Goal: Check status: Check status

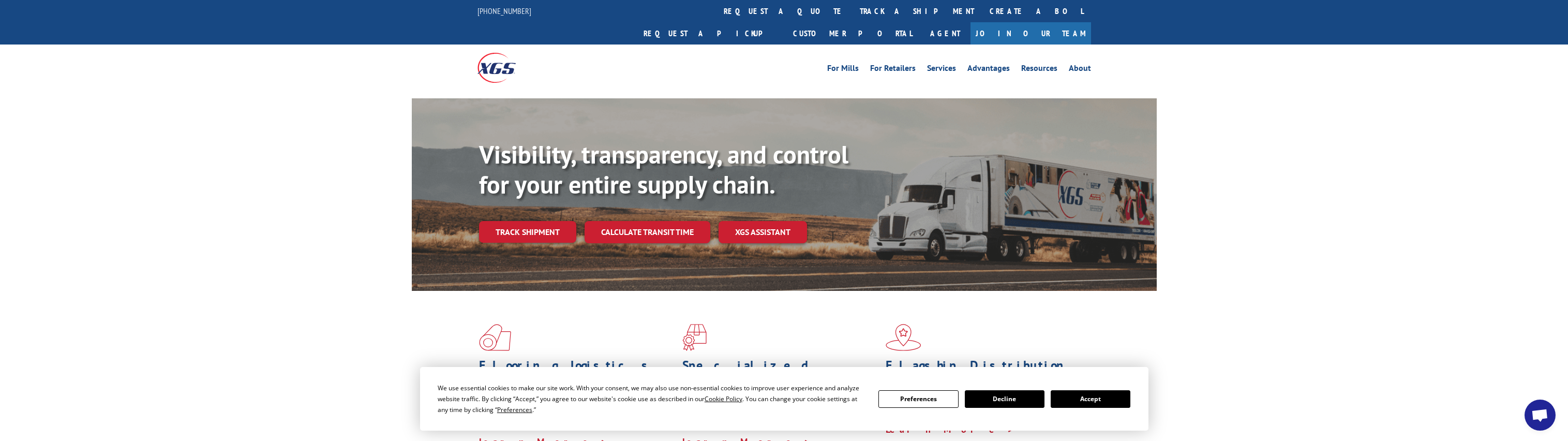
click at [1102, 399] on button "Accept" at bounding box center [1090, 399] width 80 height 18
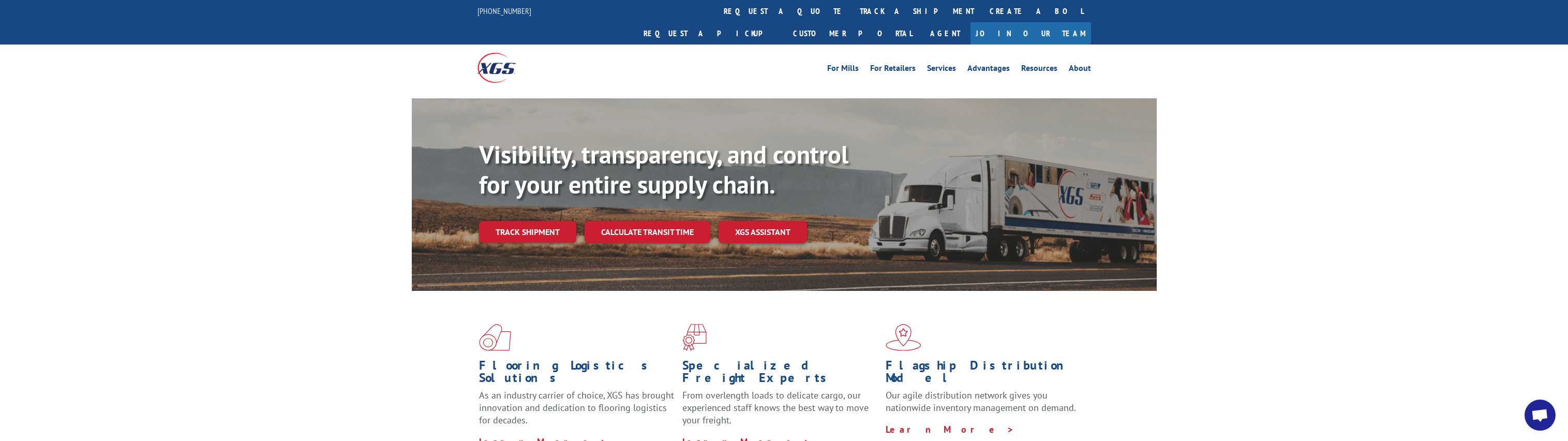
click at [1530, 413] on span "Open chat" at bounding box center [1540, 415] width 31 height 31
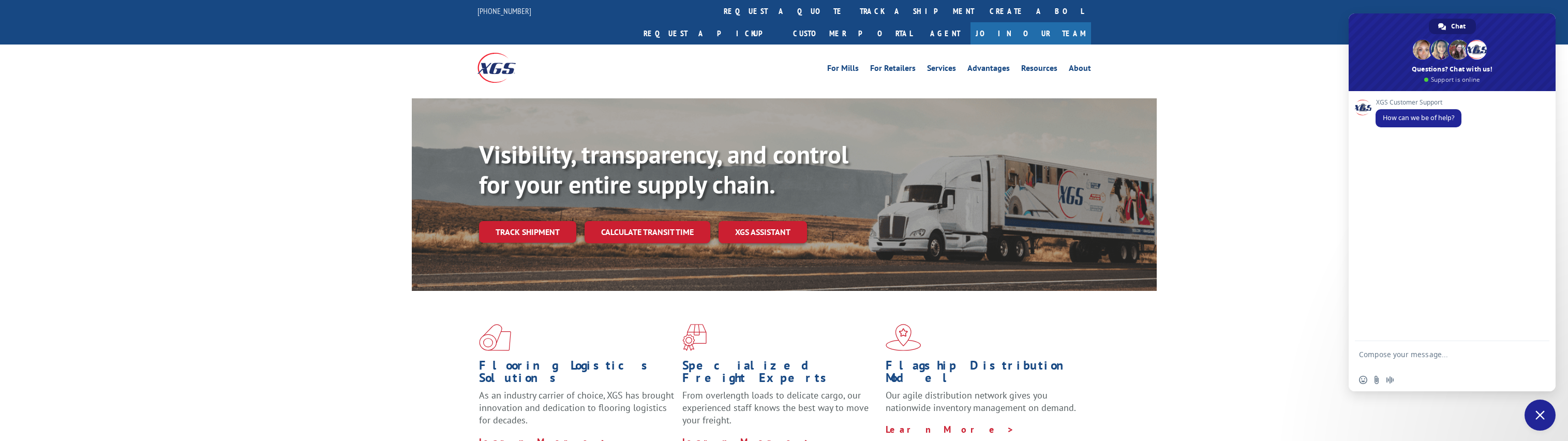
click at [1401, 354] on textarea "Compose your message..." at bounding box center [1441, 359] width 164 height 19
type textarea "p"
click at [1464, 362] on form "connect with" at bounding box center [1441, 357] width 164 height 28
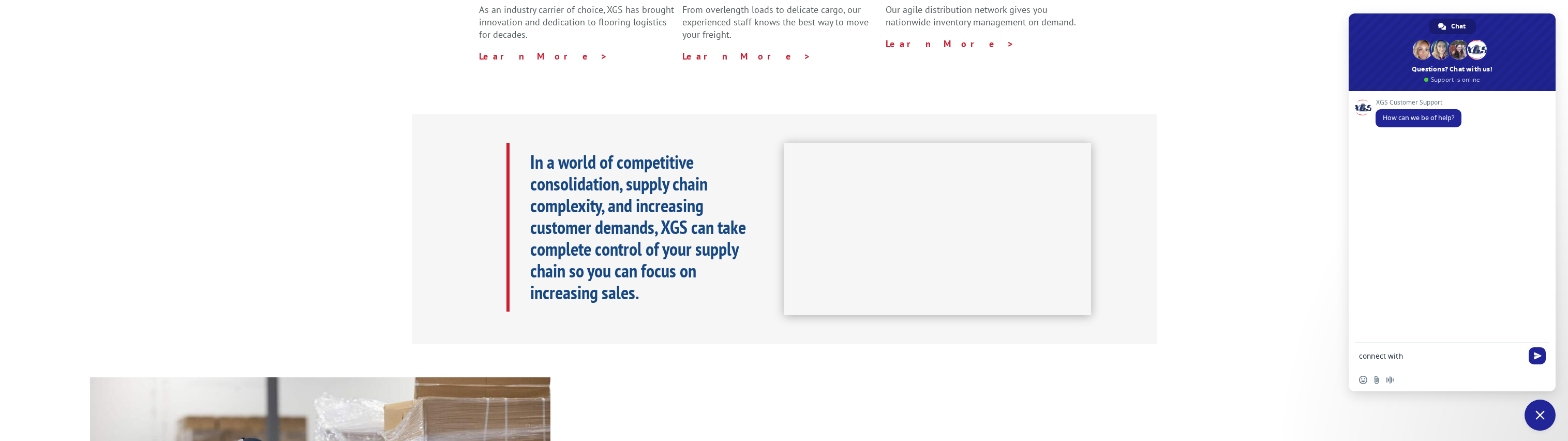
scroll to position [771, 0]
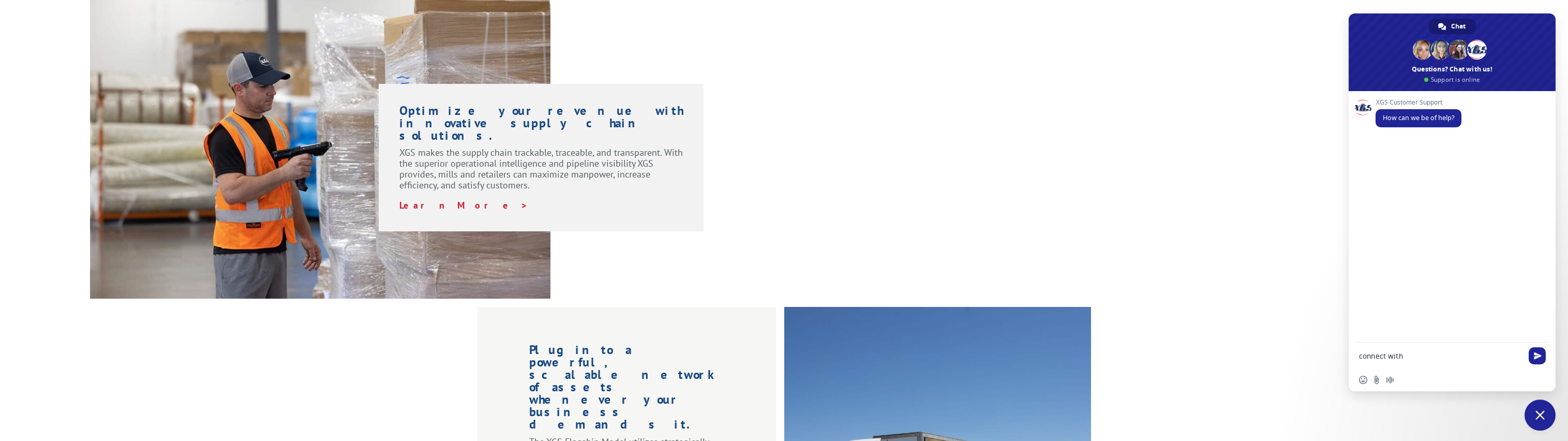
click at [1457, 350] on form "connect with" at bounding box center [1441, 357] width 164 height 28
click at [1439, 353] on textarea "connect with" at bounding box center [1441, 356] width 164 height 9
type textarea "connect with an agent"
paste textarea "530772877"
type textarea "530772877"
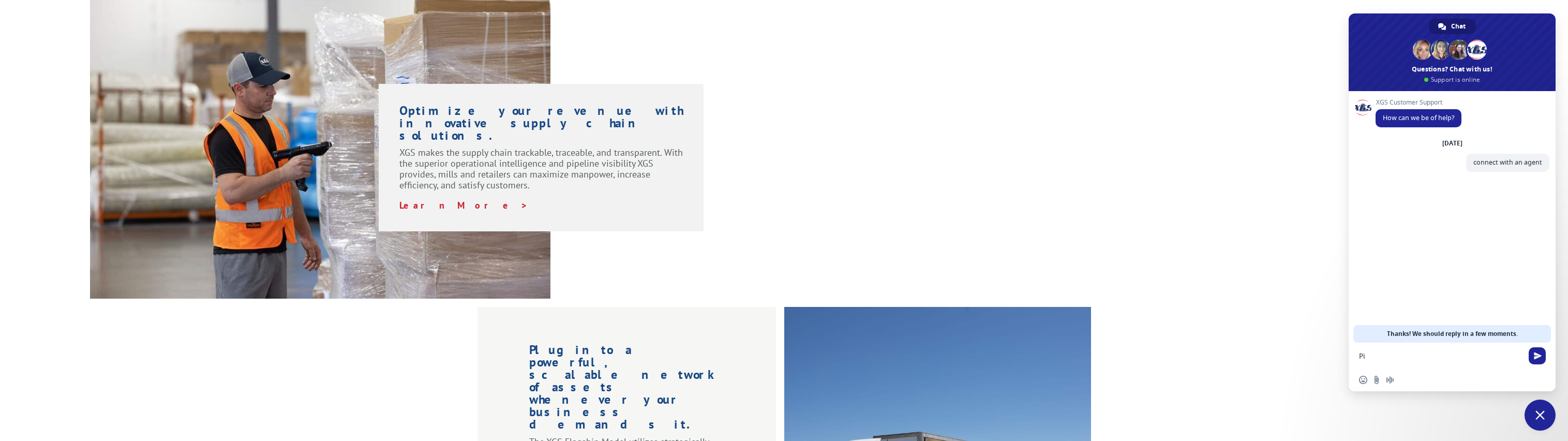
type textarea "P"
click at [1477, 52] on span at bounding box center [1477, 49] width 19 height 19
click at [1430, 351] on form at bounding box center [1441, 357] width 164 height 28
click at [1430, 351] on form at bounding box center [1441, 357] width 164 height 28
click at [1433, 358] on textarea "Compose your message..." at bounding box center [1441, 356] width 164 height 9
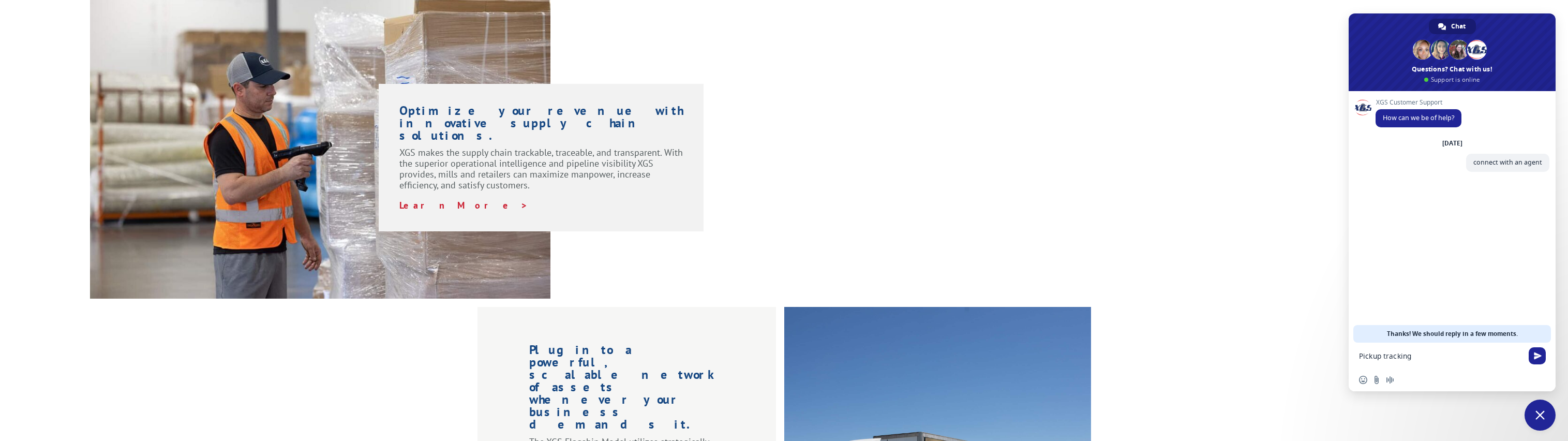
type textarea "Pickup tracking"
paste textarea "530772877"
type textarea "530772877"
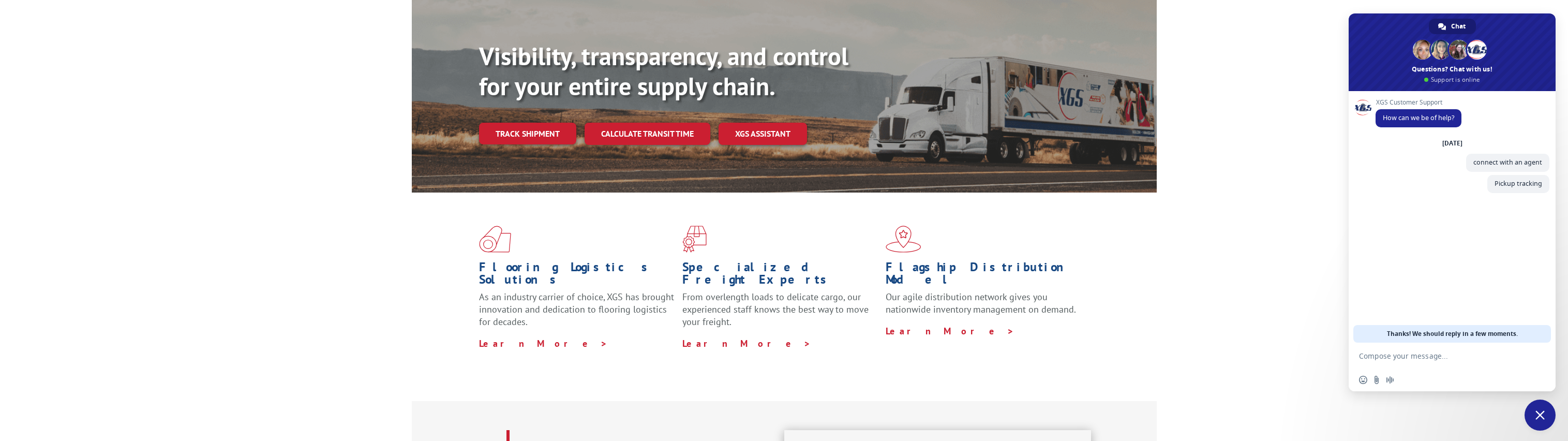
scroll to position [0, 0]
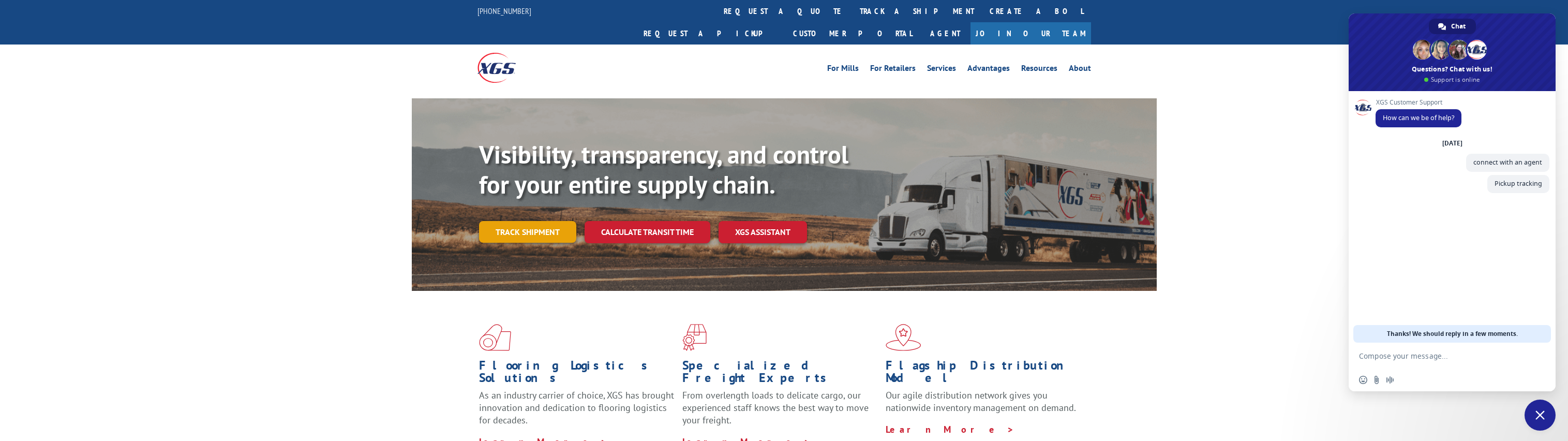
click at [530, 221] on link "Track shipment" at bounding box center [528, 232] width 97 height 22
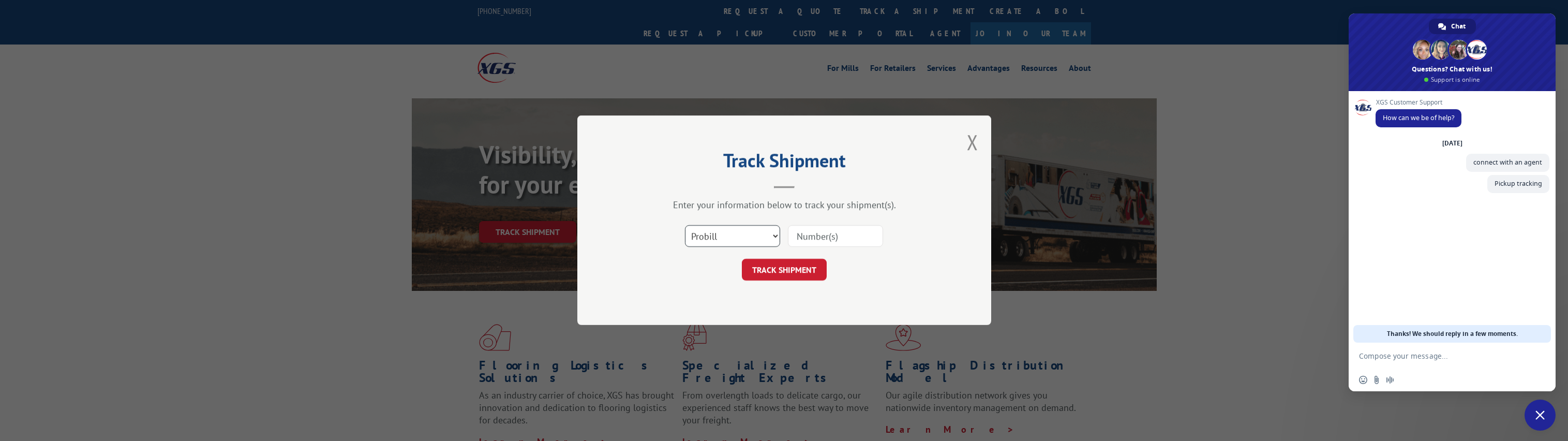
click at [762, 238] on select "Select category... Probill BOL PO" at bounding box center [732, 237] width 95 height 22
select select "bol"
click at [685, 226] on select "Select category... Probill BOL PO" at bounding box center [732, 237] width 95 height 22
paste input "530772877"
click at [815, 236] on input at bounding box center [835, 237] width 95 height 22
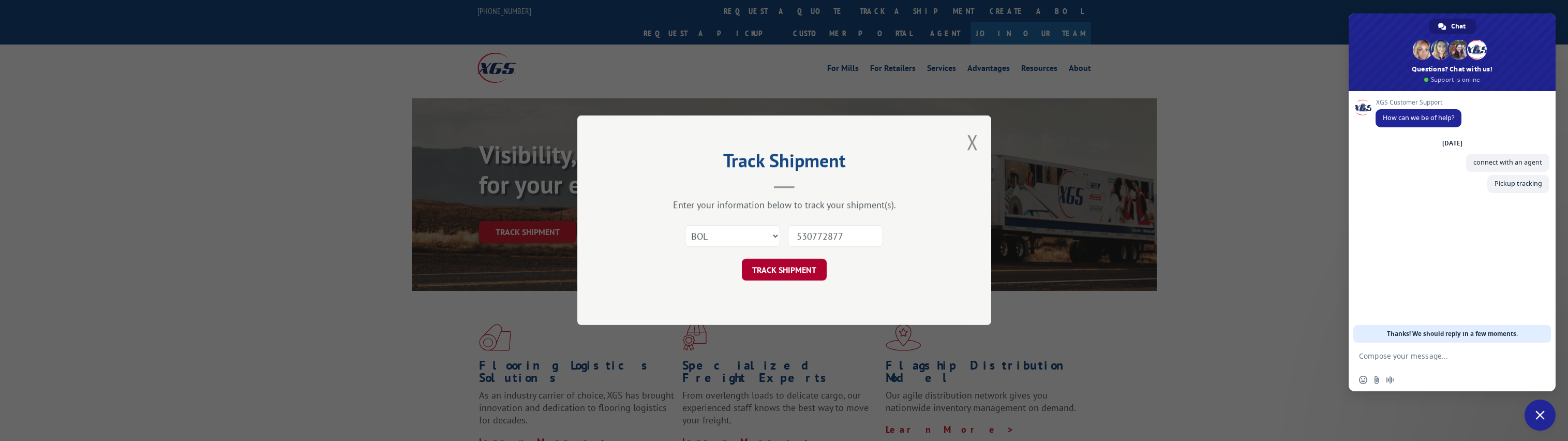
type input "530772877"
click at [772, 278] on button "TRACK SHIPMENT" at bounding box center [784, 270] width 85 height 22
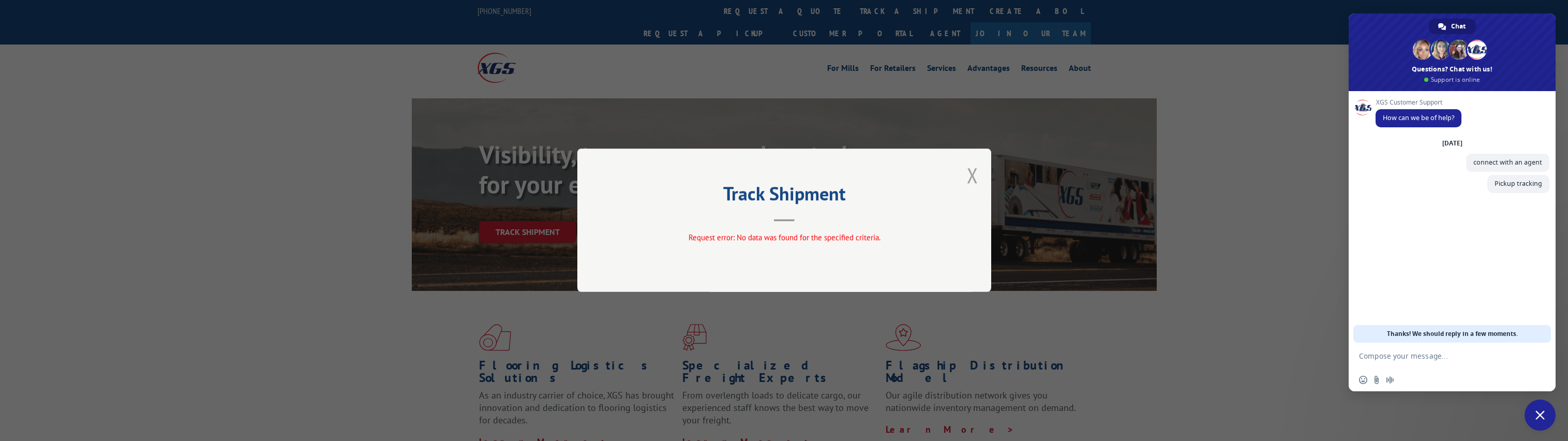
click at [974, 174] on button "Close modal" at bounding box center [972, 175] width 12 height 27
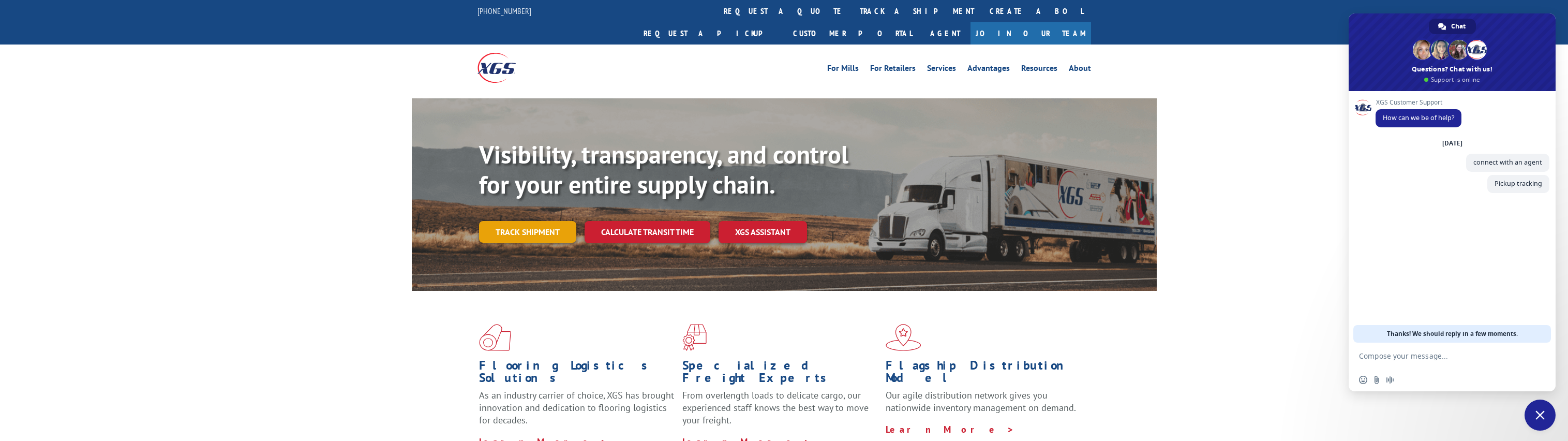
click at [527, 221] on link "Track shipment" at bounding box center [528, 232] width 97 height 22
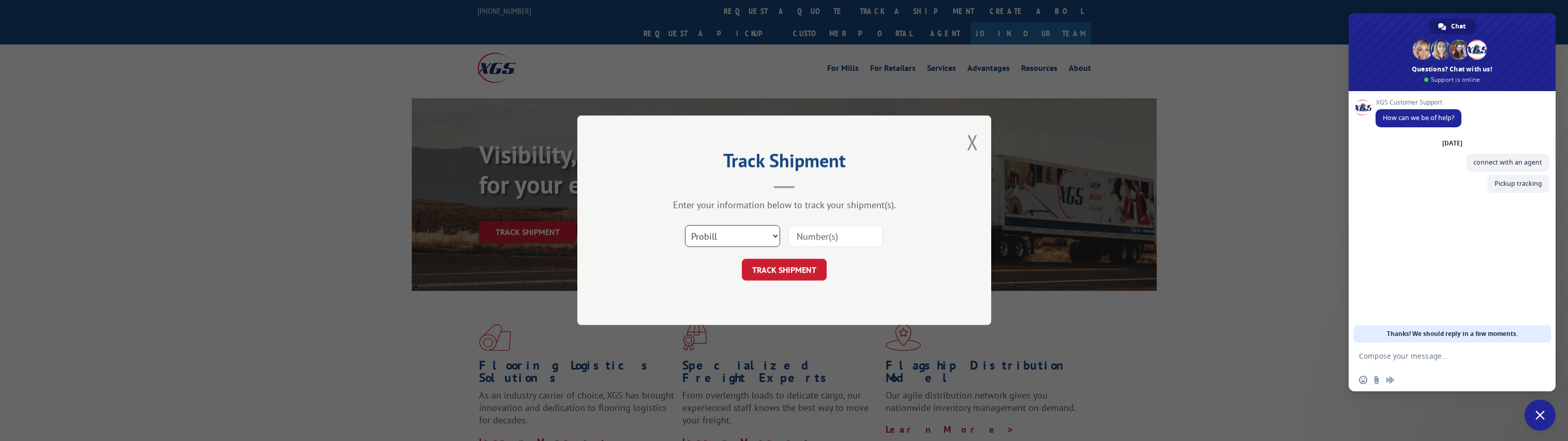
click at [756, 241] on select "Select category... Probill BOL PO" at bounding box center [732, 237] width 95 height 22
click at [685, 226] on select "Select category... Probill BOL PO" at bounding box center [732, 237] width 95 height 22
click at [825, 241] on input at bounding box center [835, 237] width 95 height 22
paste input "530772877"
type input "530772877"
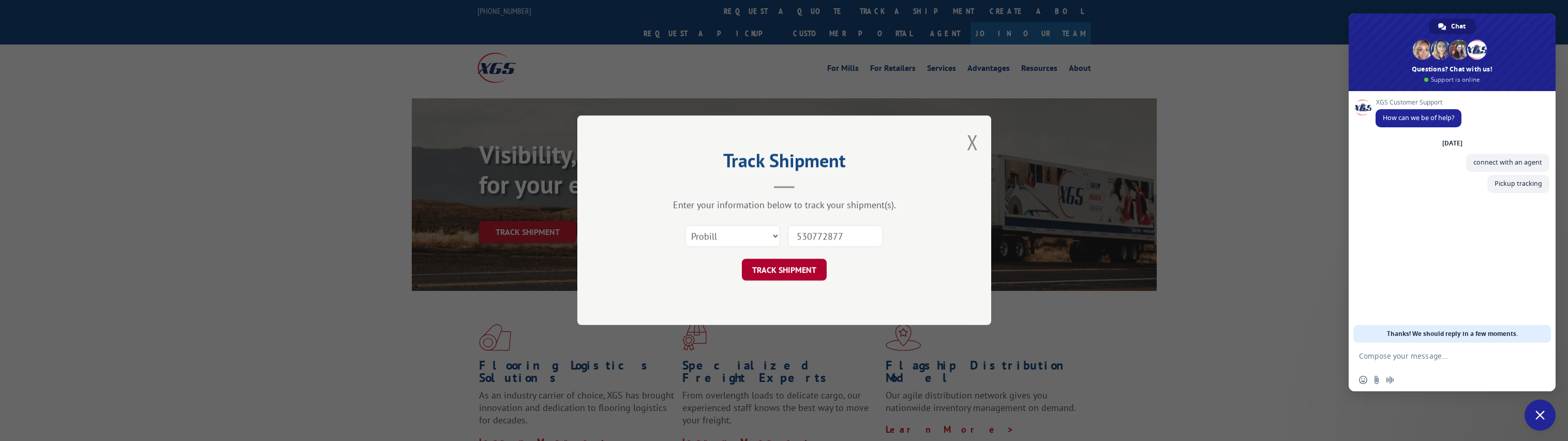
click at [780, 274] on button "TRACK SHIPMENT" at bounding box center [784, 270] width 85 height 22
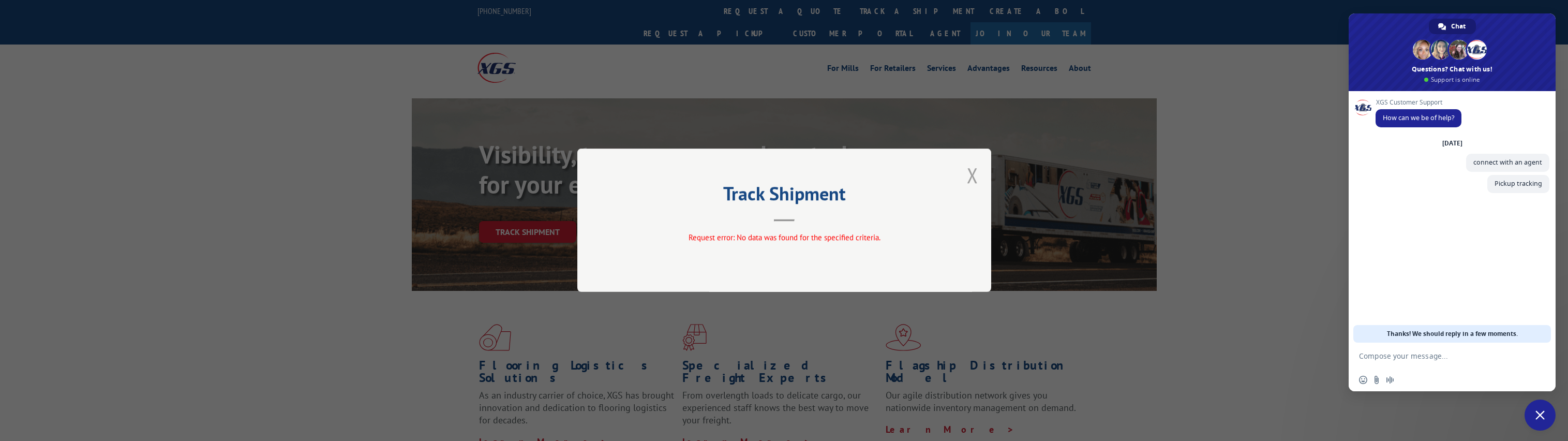
click at [972, 173] on button "Close modal" at bounding box center [972, 175] width 12 height 27
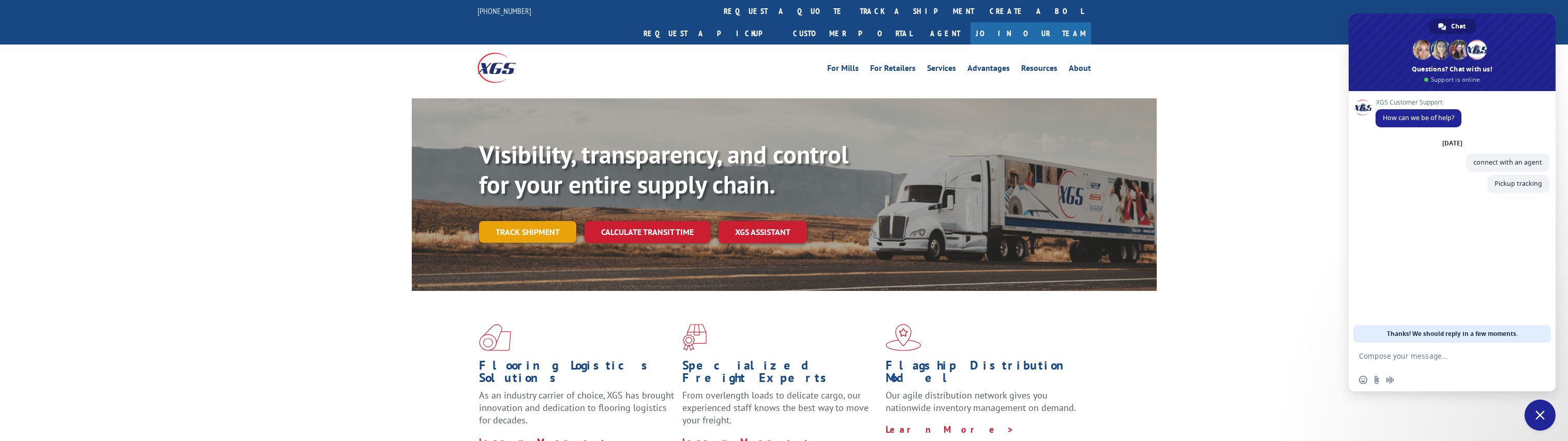
click at [556, 221] on link "Track shipment" at bounding box center [528, 232] width 97 height 22
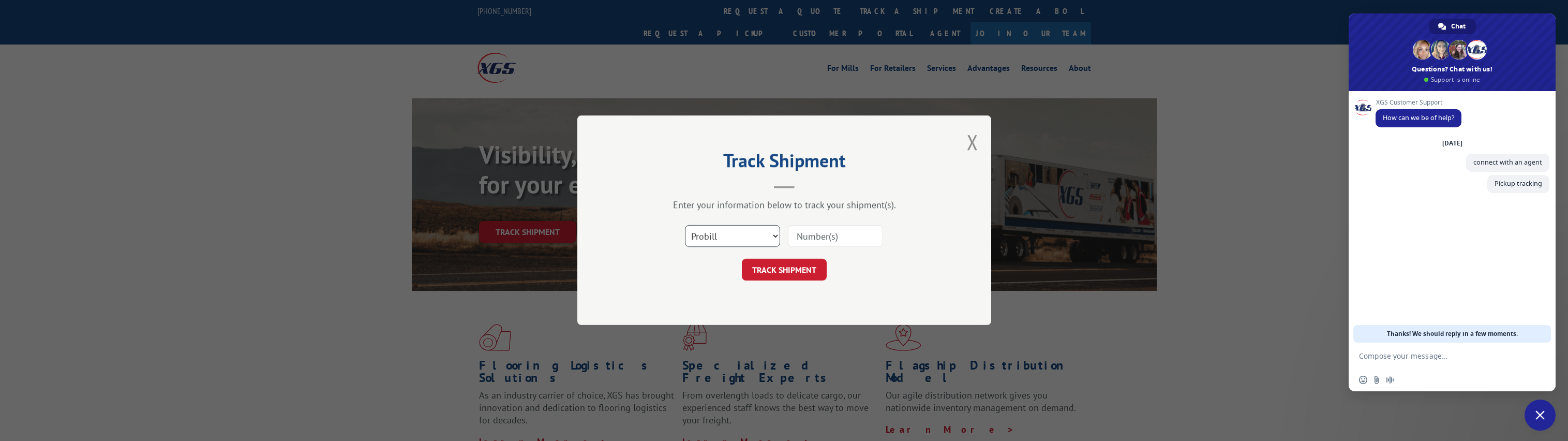
drag, startPoint x: 764, startPoint y: 238, endPoint x: 760, endPoint y: 244, distance: 7.2
click at [764, 238] on select "Select category... Probill BOL PO" at bounding box center [732, 237] width 95 height 22
select select "po"
click at [685, 226] on select "Select category... Probill BOL PO" at bounding box center [732, 237] width 95 height 22
click at [817, 229] on input at bounding box center [835, 237] width 95 height 22
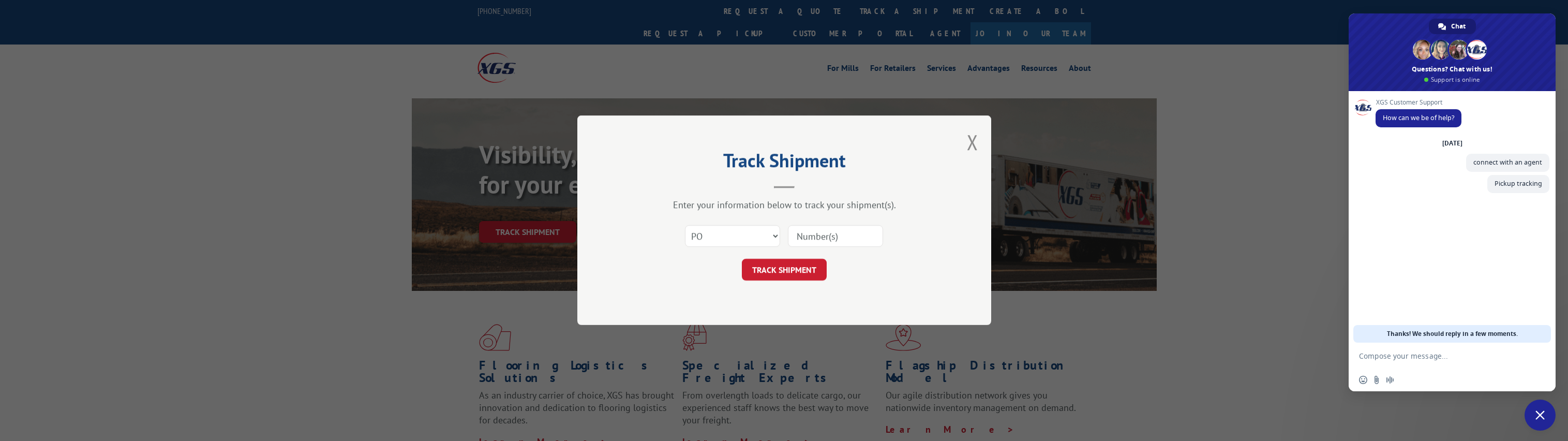
paste input "530772877"
type input "530772877"
click at [799, 274] on button "TRACK SHIPMENT" at bounding box center [784, 270] width 85 height 22
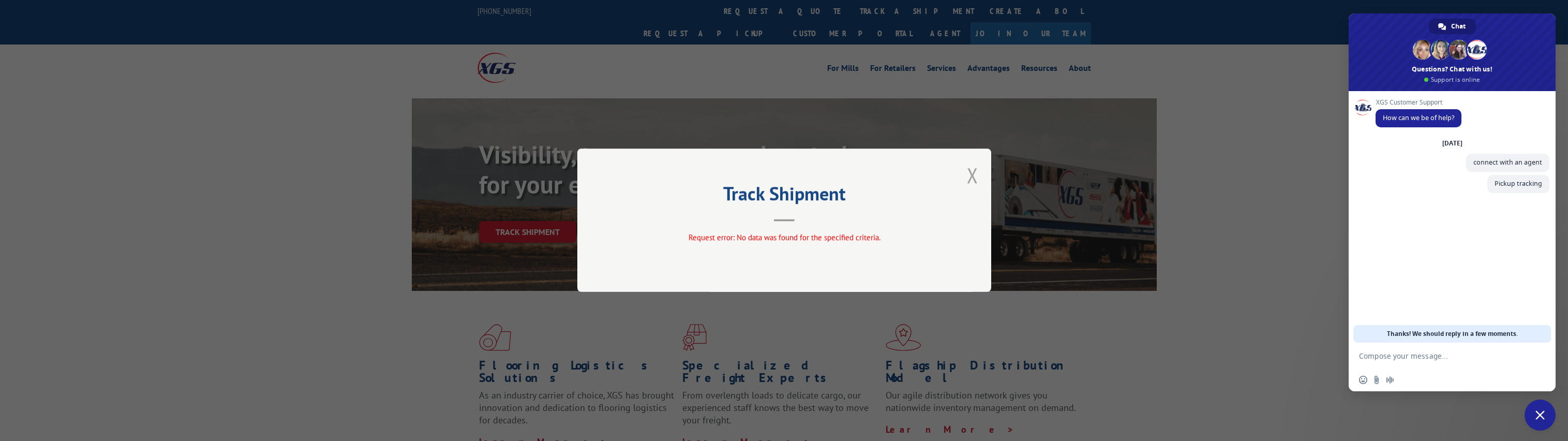
click at [967, 177] on button "Close modal" at bounding box center [972, 175] width 12 height 27
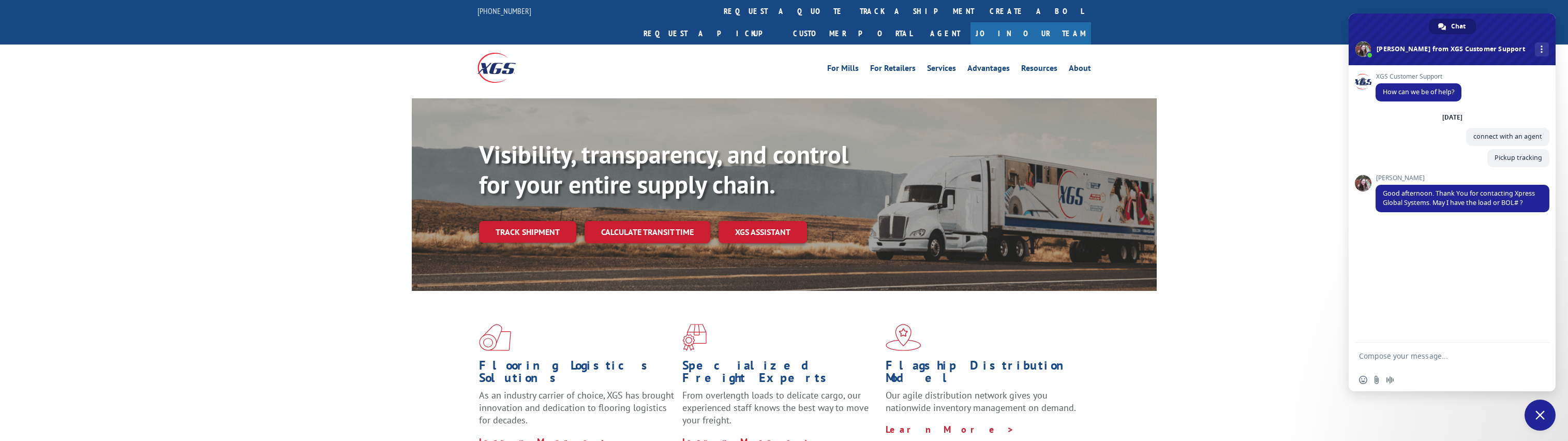
click at [1429, 357] on textarea "Compose your message..." at bounding box center [1441, 356] width 164 height 9
type textarea "s"
paste textarea "530772877"
type textarea "Sure, it is 530772877"
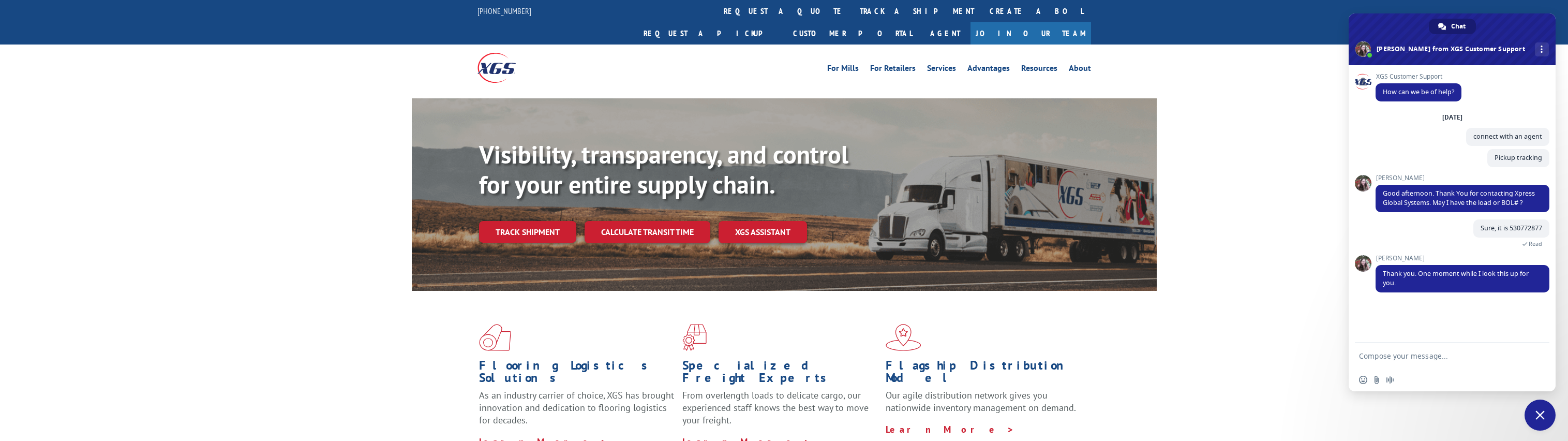
click at [1452, 356] on textarea "Compose your message..." at bounding box center [1441, 356] width 164 height 9
type textarea "t"
type textarea "Thank you"
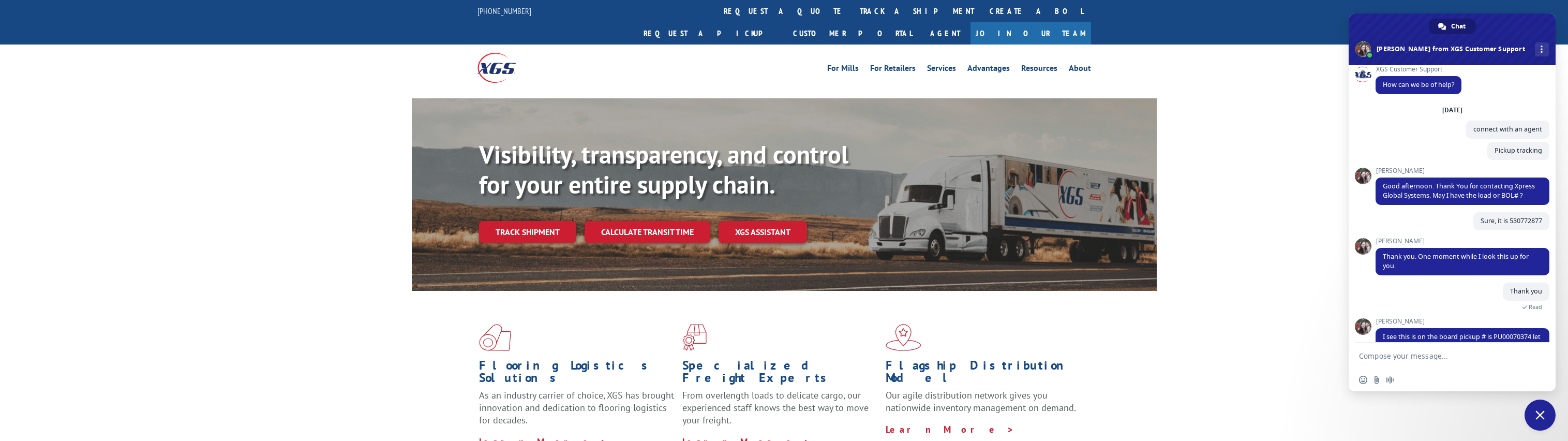
scroll to position [41, 0]
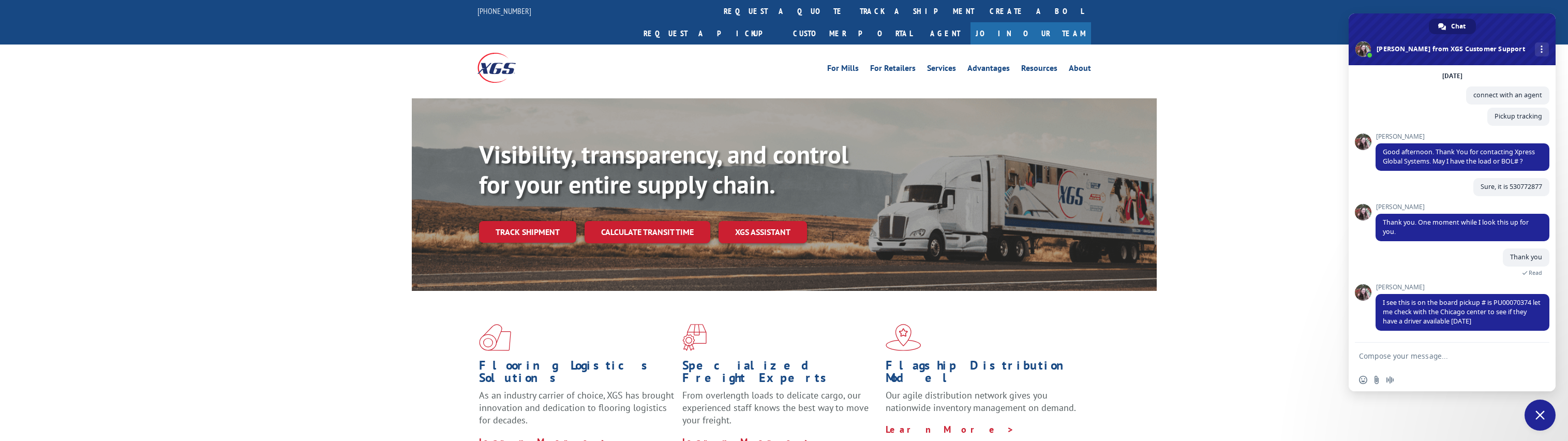
click at [484, 332] on div "Flooring Logistics Solutions As an industry carrier of choice, XGS has brought …" at bounding box center [581, 386] width 203 height 124
click at [1463, 358] on textarea "Compose your message..." at bounding box center [1441, 356] width 164 height 9
type textarea "Thank you!"
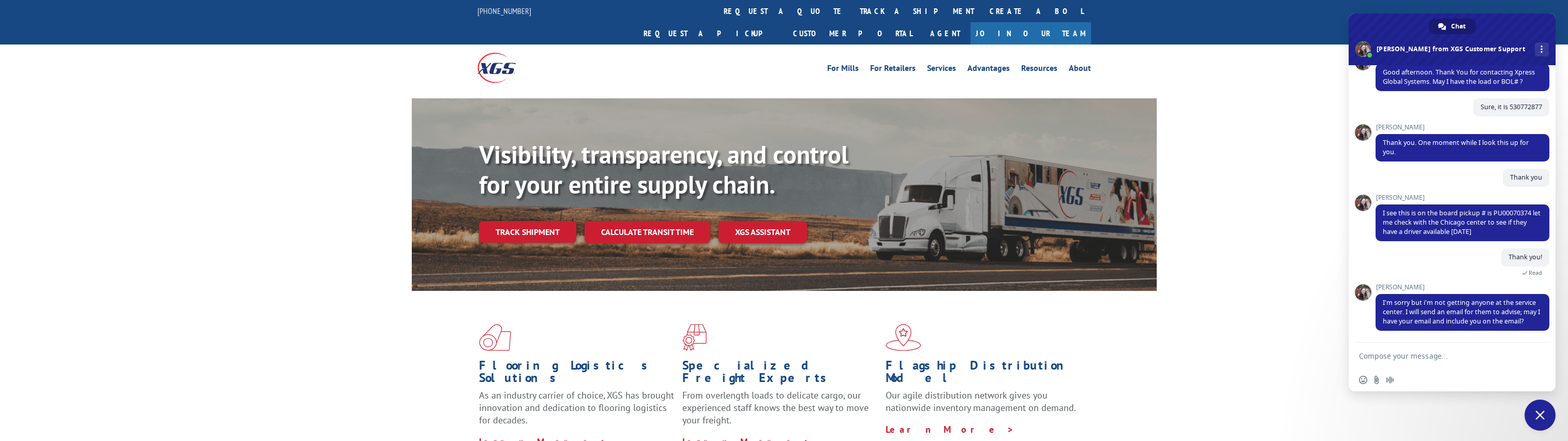
scroll to position [130, 0]
click at [1428, 353] on textarea "Compose your message..." at bounding box center [1441, 356] width 164 height 9
click at [319, 426] on div "Flooring Logistics Solutions As an industry carrier of choice, XGS has brought …" at bounding box center [784, 395] width 1568 height 208
